Goal: Task Accomplishment & Management: Use online tool/utility

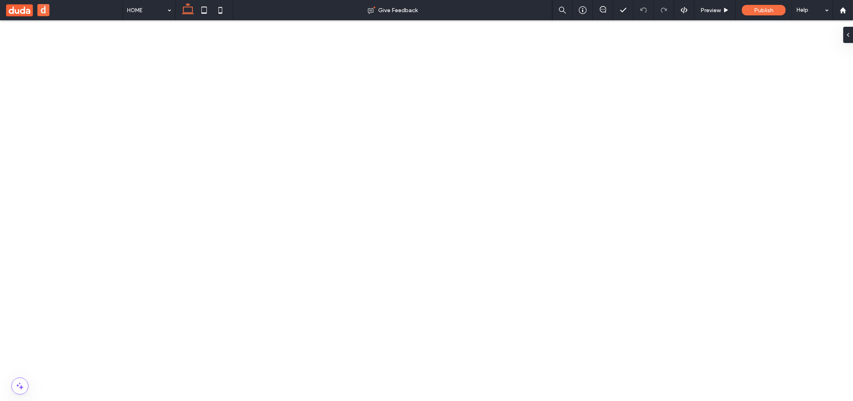
click at [149, 345] on use at bounding box center [148, 344] width 4 height 4
drag, startPoint x: 7, startPoint y: 112, endPoint x: 12, endPoint y: 95, distance: 18.5
